Goal: Navigation & Orientation: Understand site structure

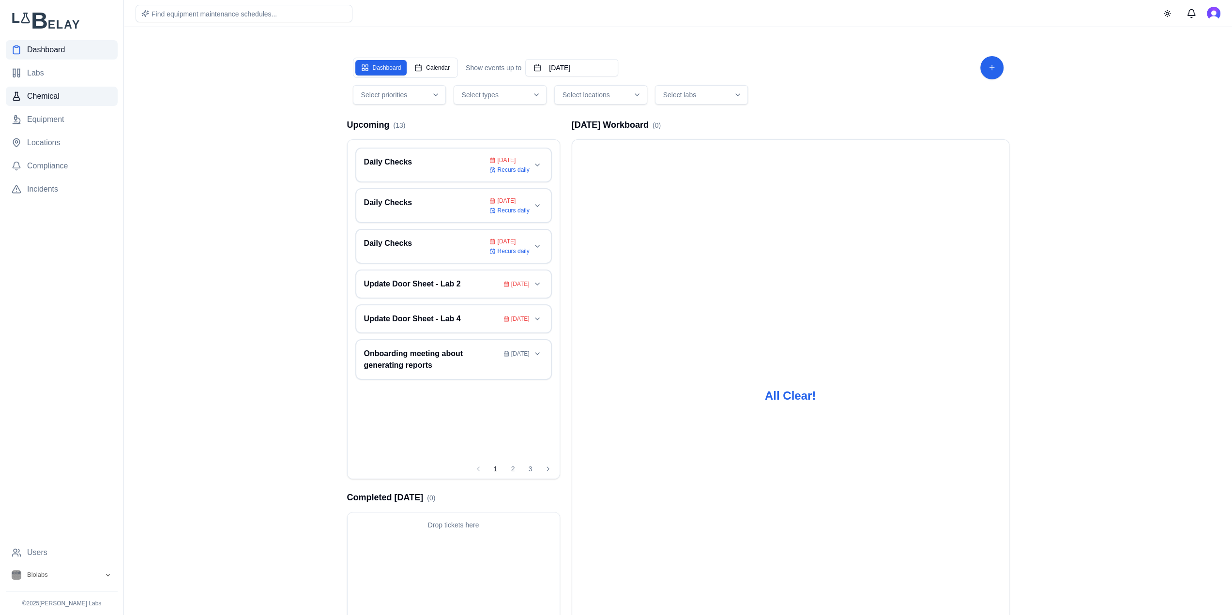
click at [29, 91] on span "Chemical" at bounding box center [43, 97] width 32 height 12
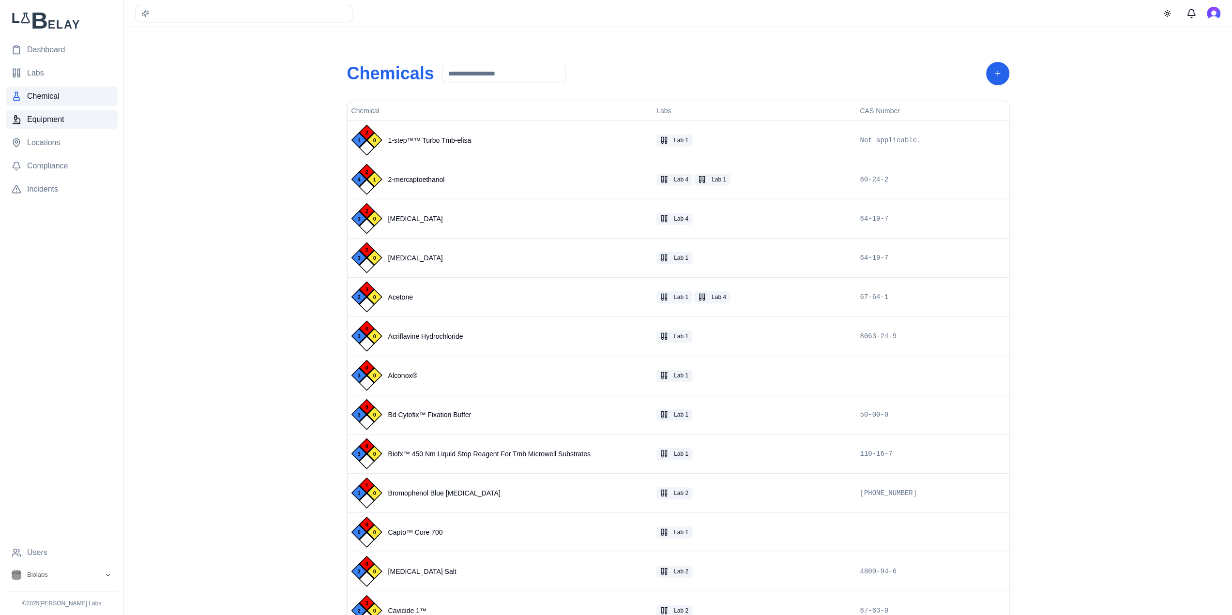
click at [64, 122] on link "Equipment" at bounding box center [62, 119] width 112 height 19
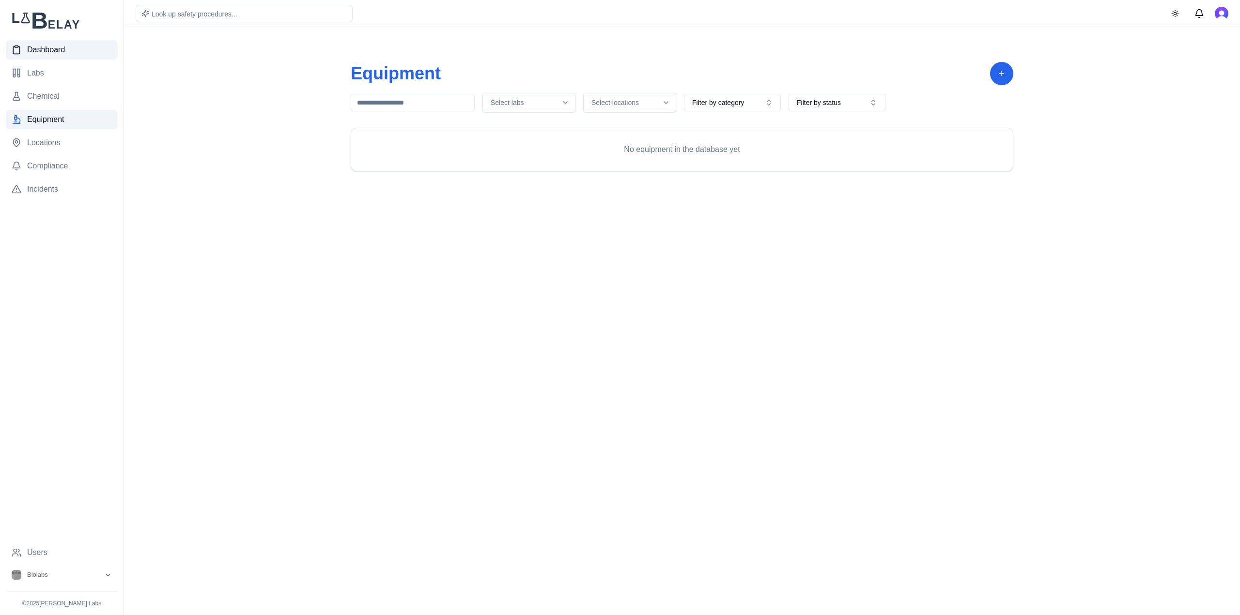
click at [77, 56] on link "Dashboard" at bounding box center [62, 49] width 112 height 19
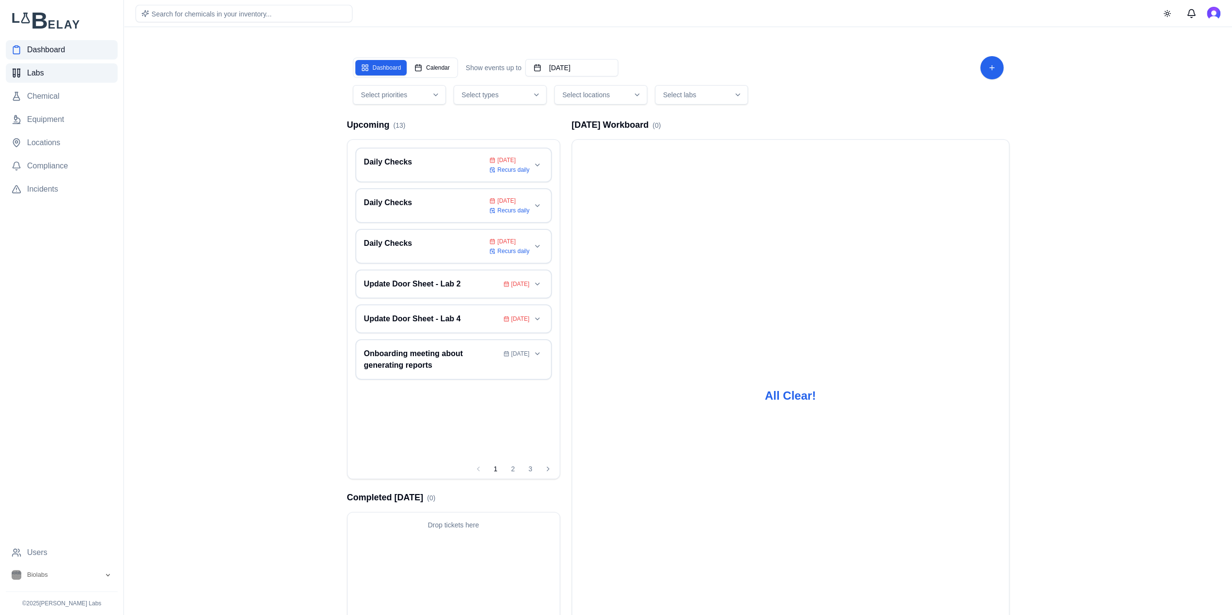
click at [35, 76] on span "Labs" at bounding box center [35, 73] width 17 height 12
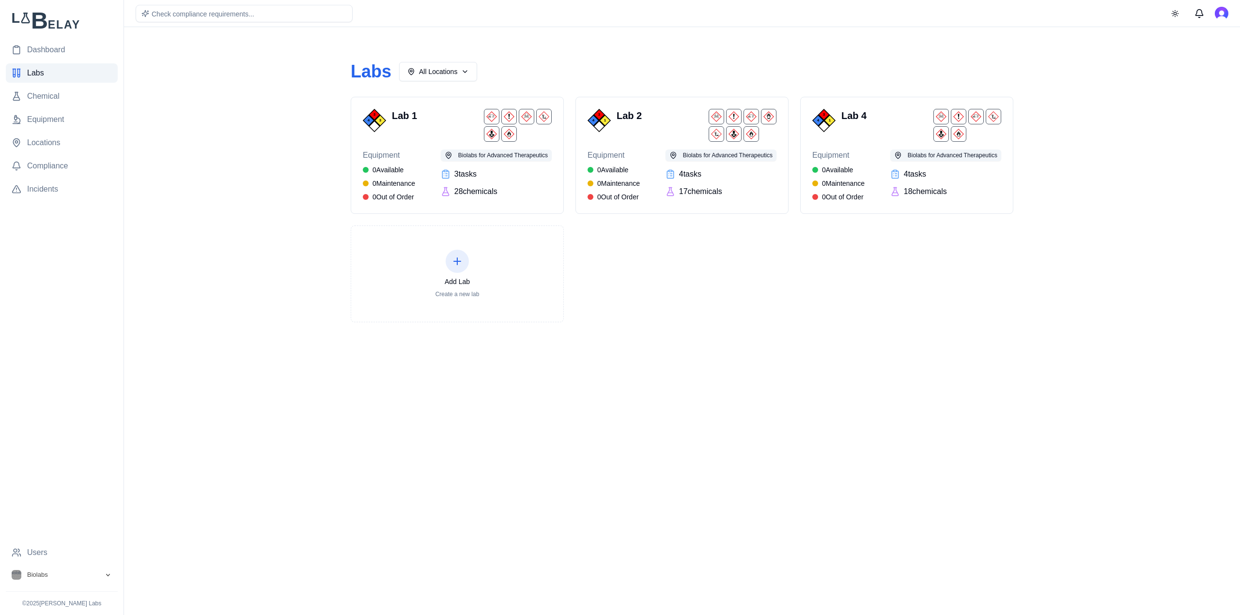
click at [17, 576] on img "Open organization switcher" at bounding box center [17, 575] width 10 height 10
click at [297, 493] on body "Dashboard Labs Chemical Equipment Locations Compliance Incidents Users Biolabs …" at bounding box center [620, 307] width 1240 height 615
